Goal: Information Seeking & Learning: Learn about a topic

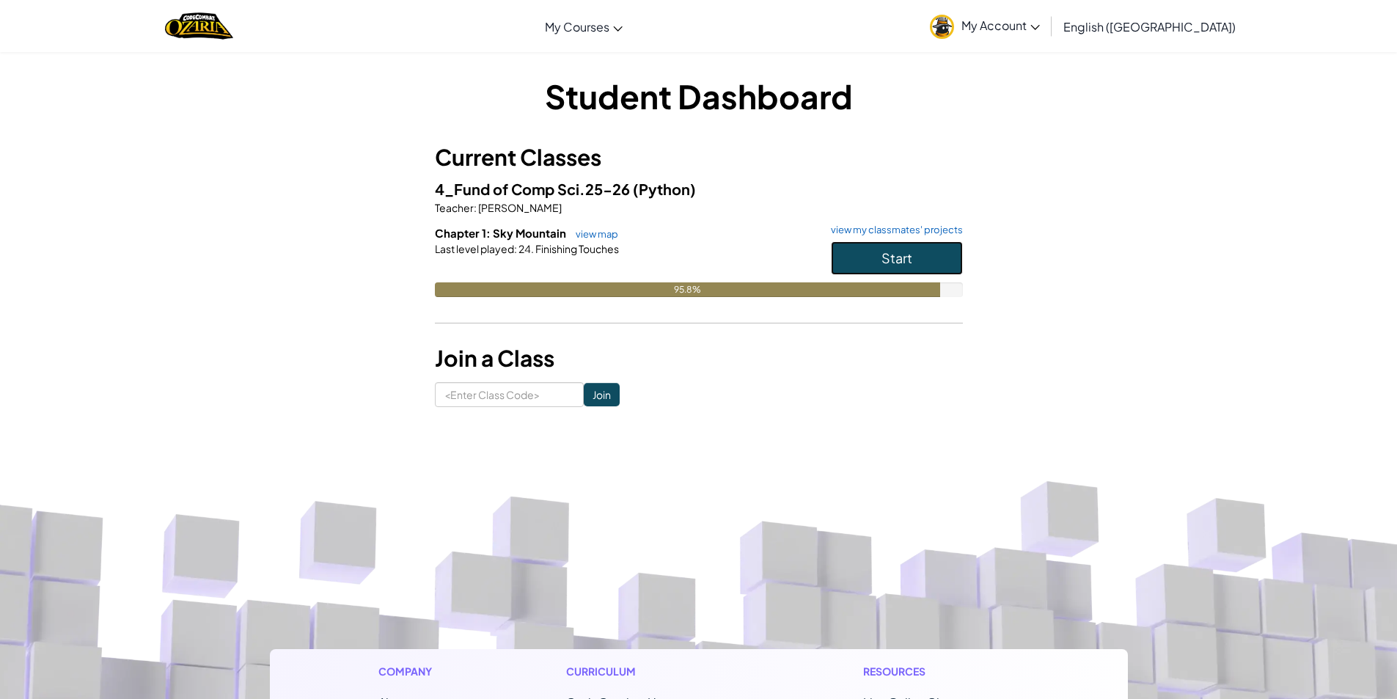
click at [869, 268] on button "Start" at bounding box center [897, 258] width 132 height 34
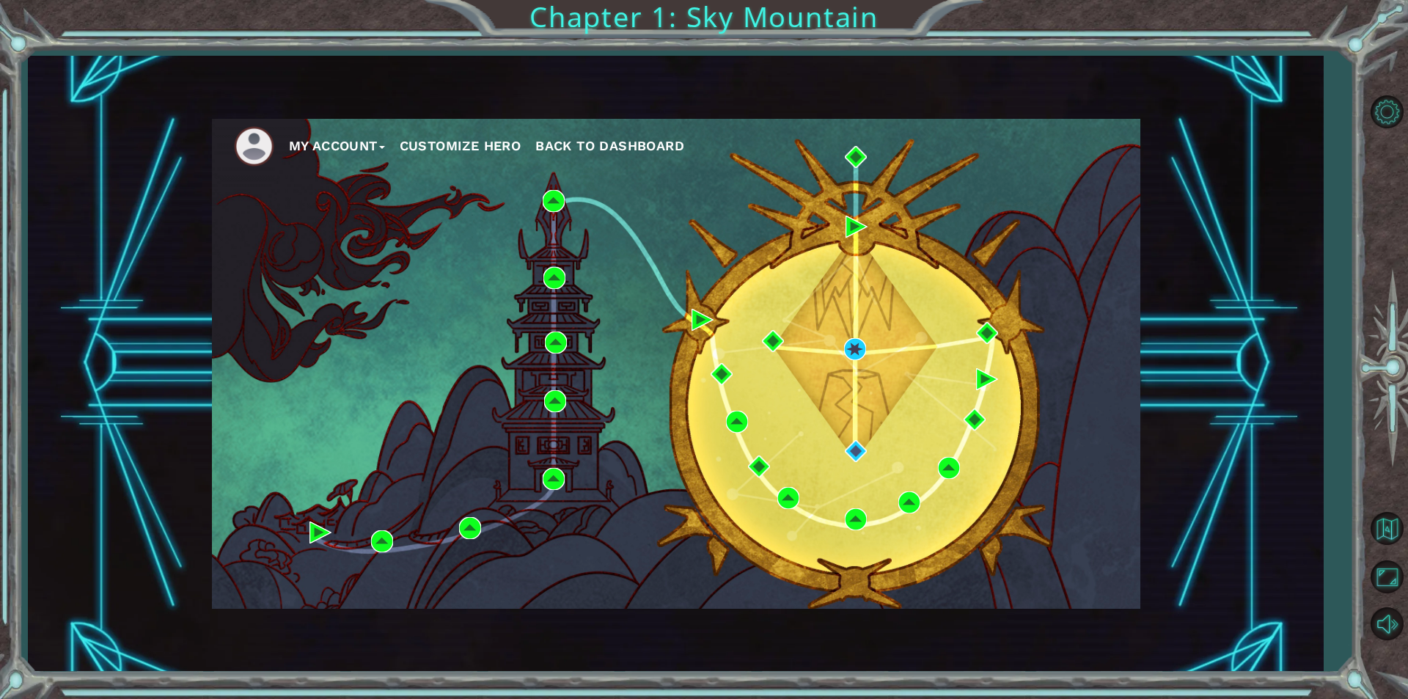
click at [612, 144] on span "Back to Dashboard" at bounding box center [609, 145] width 149 height 15
